Goal: Task Accomplishment & Management: Use online tool/utility

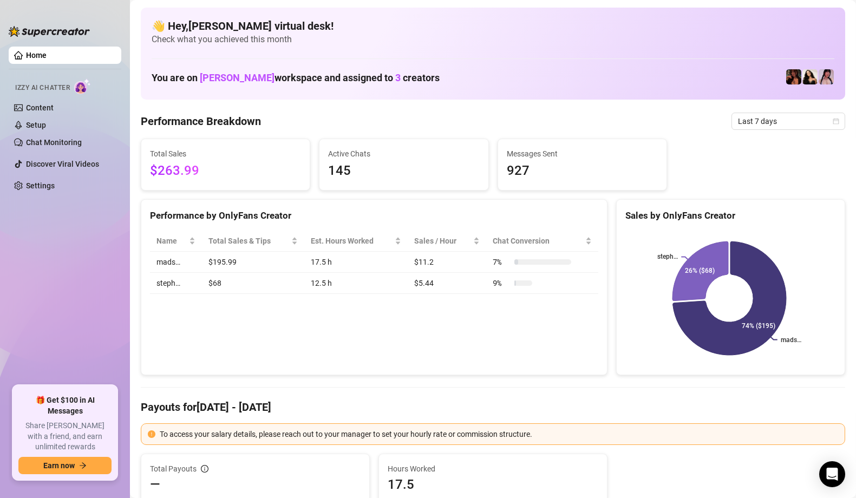
click at [427, 297] on div "Name Total Sales & Tips Est. Hours Worked Sales / Hour Chat Conversion mads… $1…" at bounding box center [374, 262] width 466 height 81
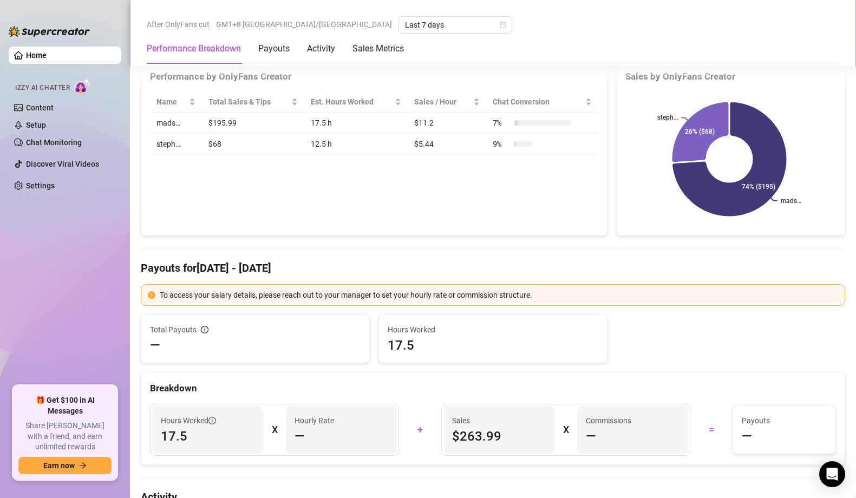
scroll to position [34, 0]
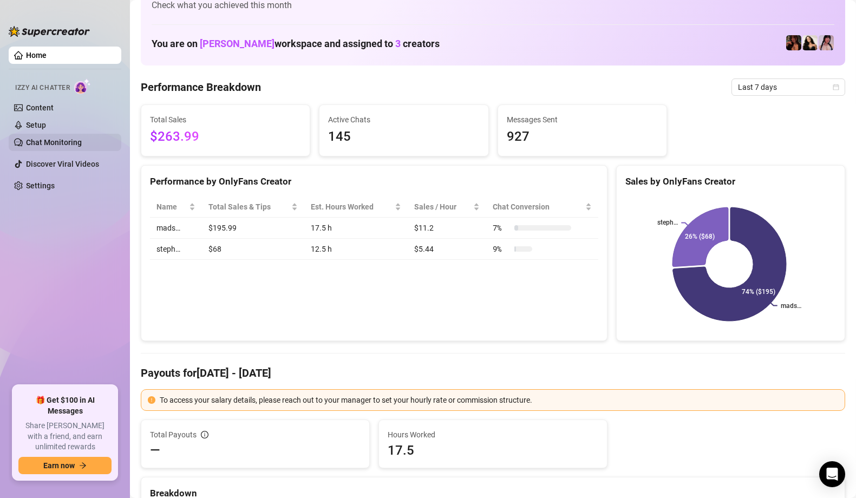
click at [71, 144] on link "Chat Monitoring" at bounding box center [54, 142] width 56 height 9
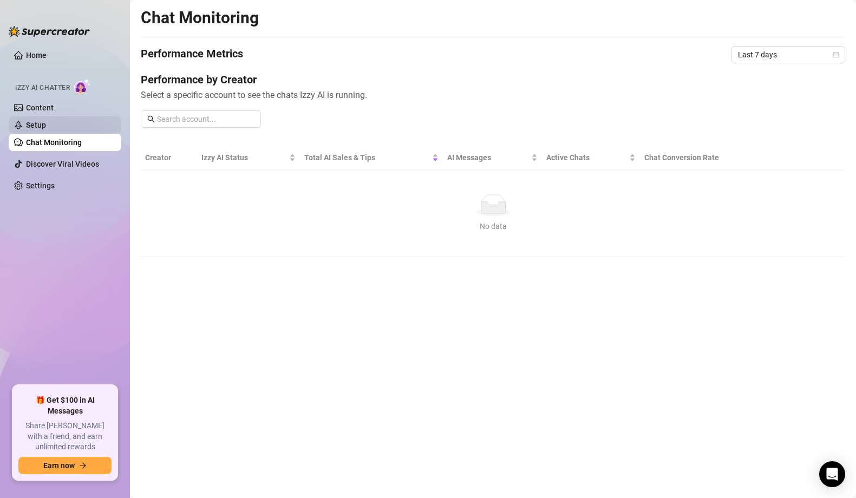
click at [46, 129] on link "Setup" at bounding box center [36, 125] width 20 height 9
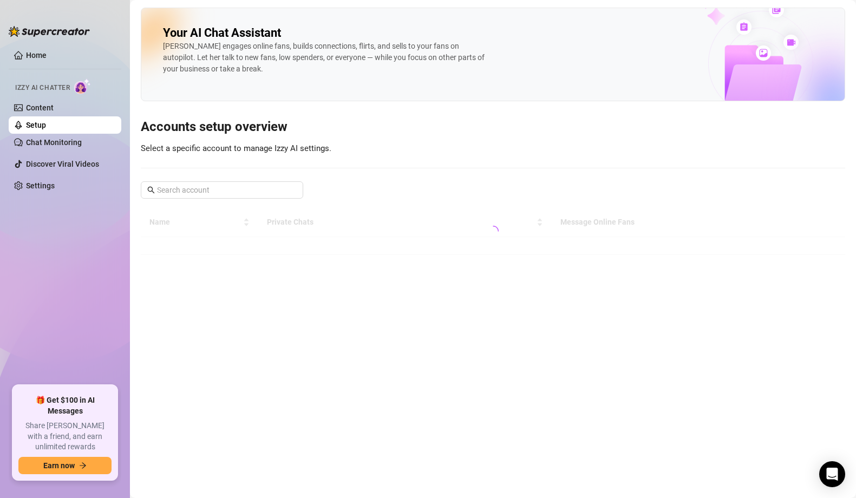
click at [66, 95] on div "Izzy AI Chatter" at bounding box center [63, 86] width 115 height 24
click at [54, 105] on link "Content" at bounding box center [40, 107] width 28 height 9
